Goal: Task Accomplishment & Management: Manage account settings

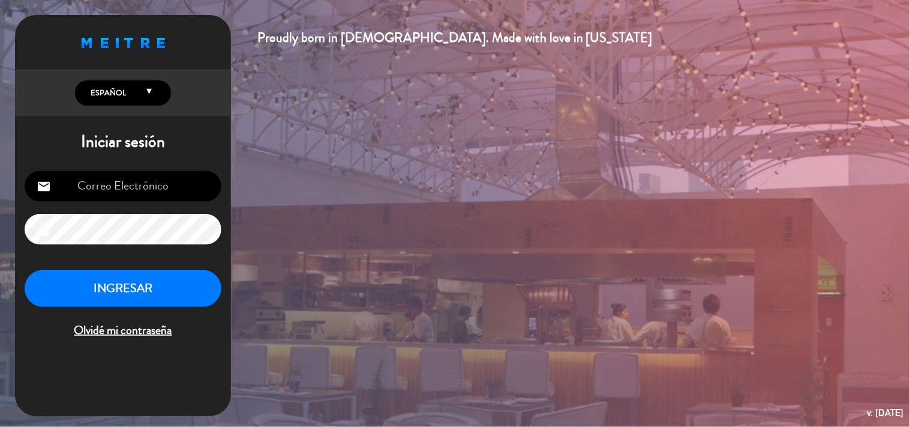
type input "[EMAIL_ADDRESS][DOMAIN_NAME]"
click at [202, 302] on button "INGRESAR" at bounding box center [123, 289] width 197 height 38
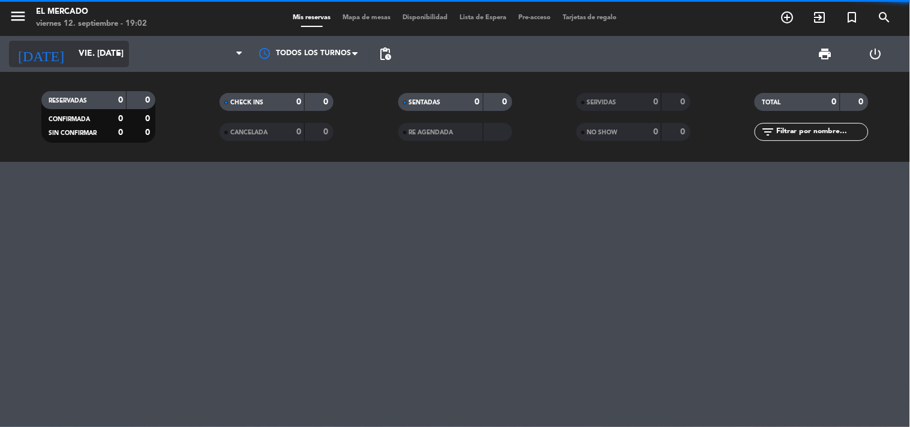
click at [109, 59] on input "vie. [DATE]" at bounding box center [130, 54] width 114 height 22
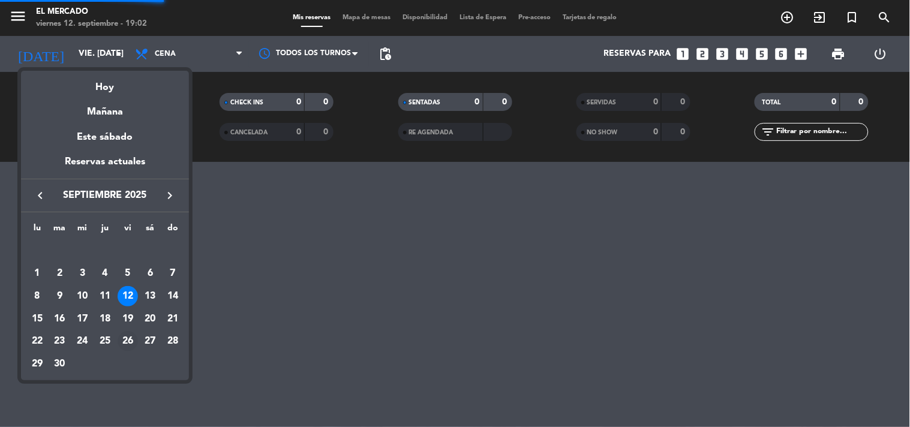
click at [124, 340] on div "26" at bounding box center [128, 341] width 20 height 20
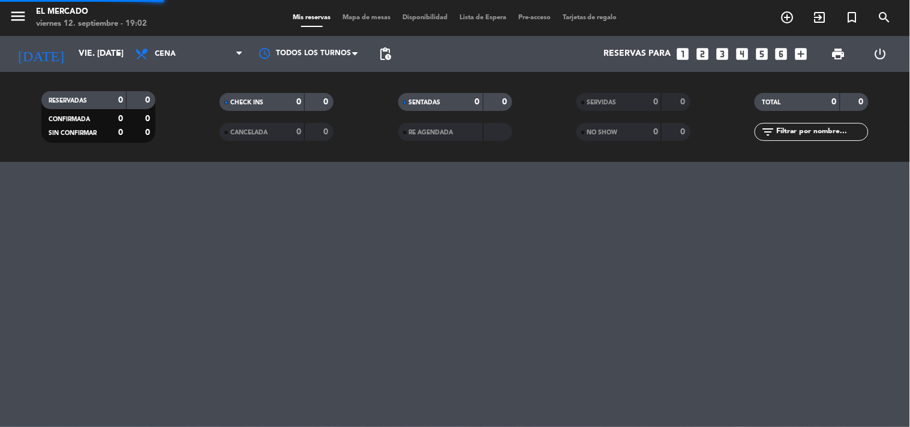
type input "vie. [DATE]"
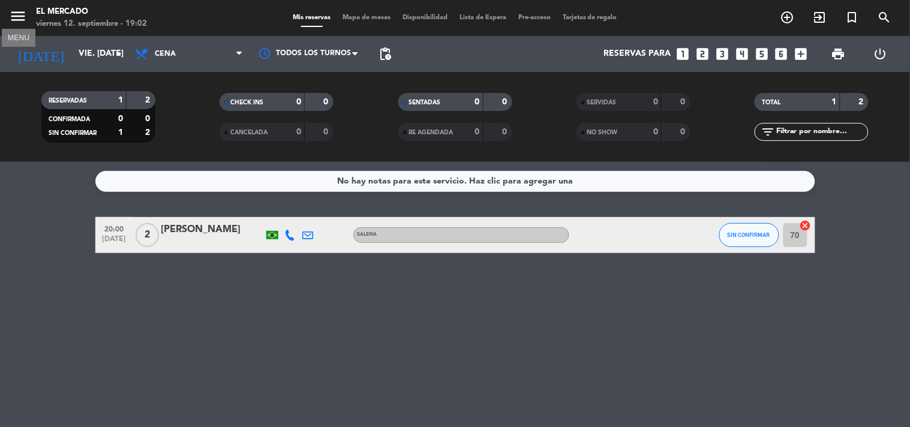
click at [19, 18] on icon "menu" at bounding box center [18, 16] width 18 height 18
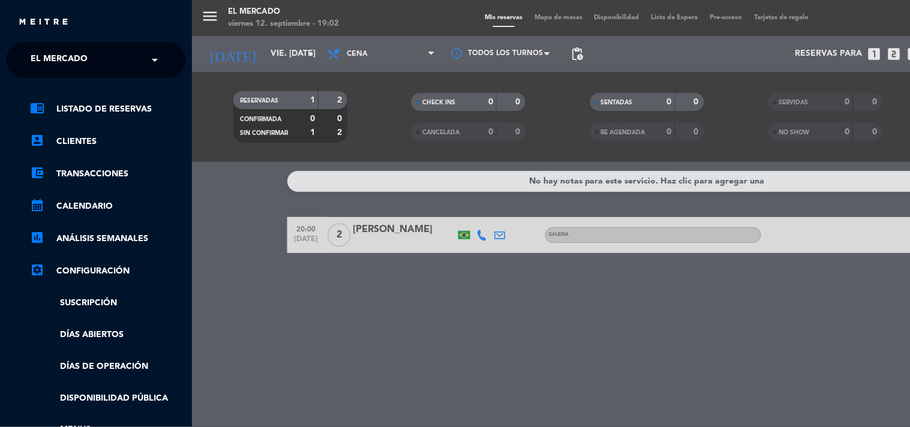
click at [138, 73] on ng-select "× El Mercado ×" at bounding box center [96, 60] width 180 height 36
click at [140, 72] on ng-select "× El Mercado ×" at bounding box center [96, 60] width 180 height 36
click at [148, 61] on span at bounding box center [158, 59] width 20 height 25
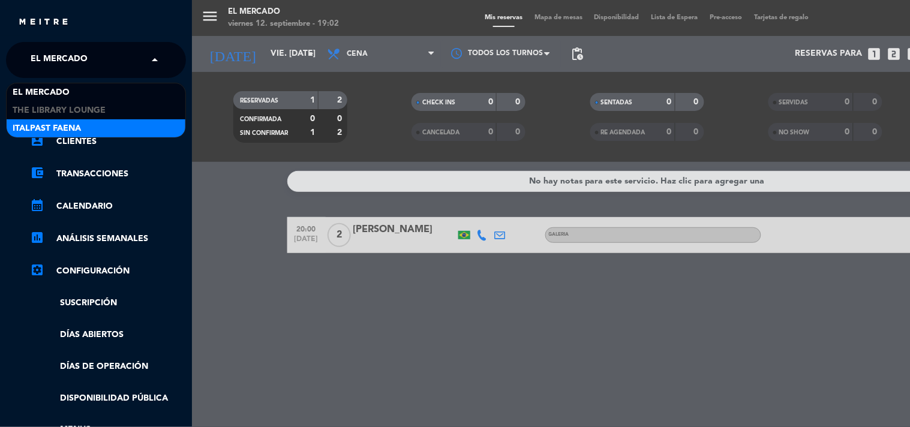
click at [70, 122] on span "Italpast Faena" at bounding box center [47, 129] width 68 height 14
